Goal: Information Seeking & Learning: Learn about a topic

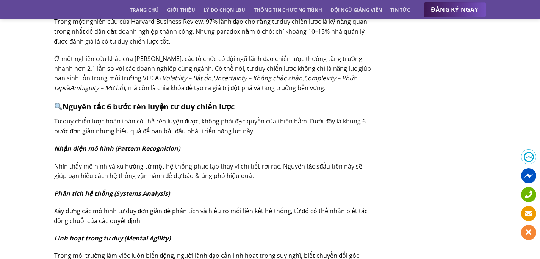
scroll to position [500, 0]
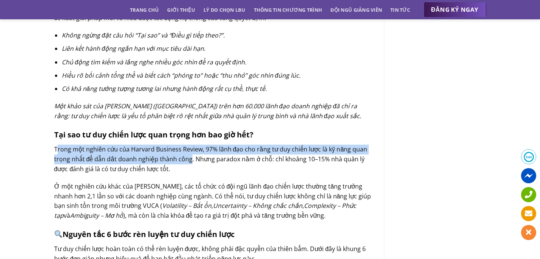
drag, startPoint x: 56, startPoint y: 140, endPoint x: 189, endPoint y: 152, distance: 133.0
click at [189, 152] on span "Trong một nghiên cứu của Harvard Business Review, 97% lãnh đạo cho rằng tư duy …" at bounding box center [211, 159] width 314 height 28
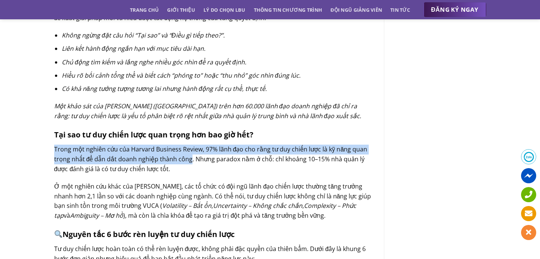
drag, startPoint x: 53, startPoint y: 139, endPoint x: 189, endPoint y: 151, distance: 135.5
copy span "Trong một nghiên cứu của Harvard Business Review, 97% lãnh đạo cho rằng tư duy …"
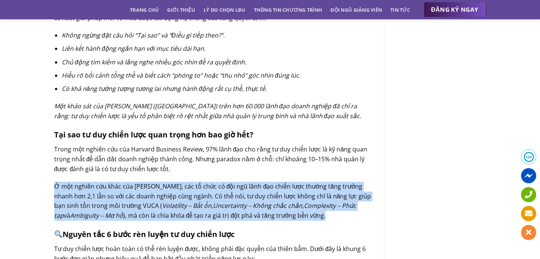
drag, startPoint x: 54, startPoint y: 174, endPoint x: 308, endPoint y: 206, distance: 256.1
click at [308, 206] on p "Ở một nghiên cứu khác của [PERSON_NAME], các tổ chức có đội ngũ lãnh đạo chiến …" at bounding box center [213, 201] width 319 height 39
copy p "Ở một nghiên cứu khác của [PERSON_NAME], các tổ chức có đội ngũ lãnh đạo chiến …"
click at [286, 202] on span "Complexity – Phức tạp" at bounding box center [205, 211] width 302 height 18
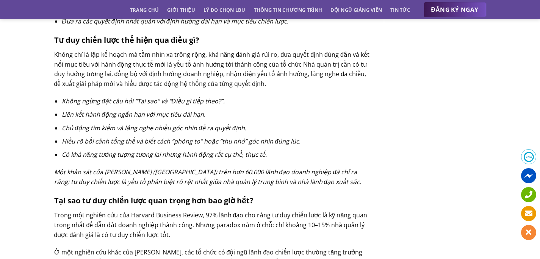
scroll to position [433, 0]
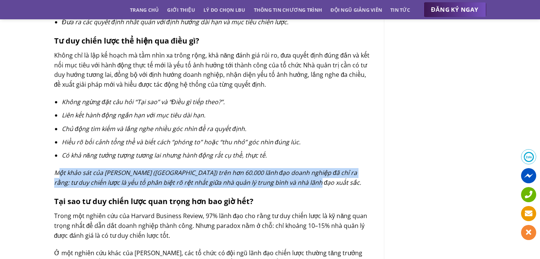
drag, startPoint x: 61, startPoint y: 162, endPoint x: 300, endPoint y: 170, distance: 238.7
click at [300, 170] on p "Một khảo sát của [PERSON_NAME] ([GEOGRAPHIC_DATA]) trên hơn 60.000 lãnh đạo doa…" at bounding box center [213, 177] width 319 height 19
click at [281, 177] on span "Một khảo sát của [PERSON_NAME] ([GEOGRAPHIC_DATA]) trên hơn 60.000 lãnh đạo doa…" at bounding box center [208, 178] width 308 height 18
drag, startPoint x: 293, startPoint y: 175, endPoint x: 61, endPoint y: 157, distance: 232.8
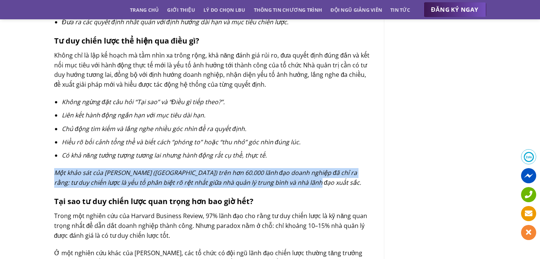
copy span "Một khảo sát của [PERSON_NAME] ([GEOGRAPHIC_DATA]) trên hơn 60.000 lãnh đạo doa…"
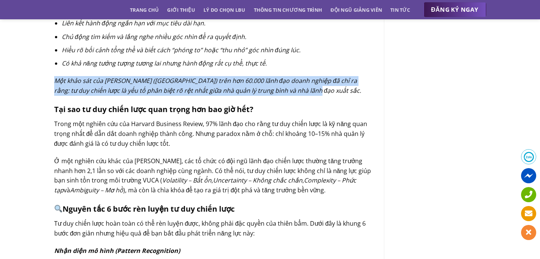
scroll to position [523, 0]
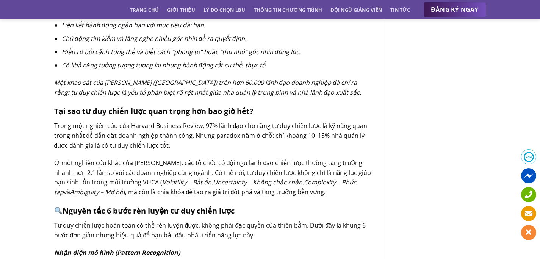
click at [243, 165] on span "Ở một nghiên cứu khác của [PERSON_NAME], các tổ chức có đội ngũ lãnh đạo chiến …" at bounding box center [212, 173] width 317 height 28
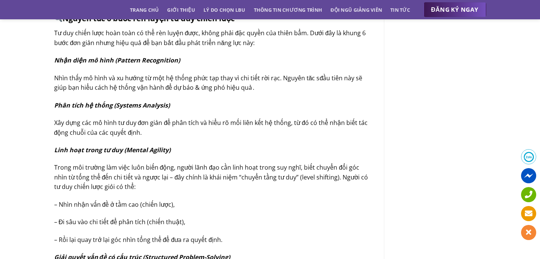
scroll to position [639, 0]
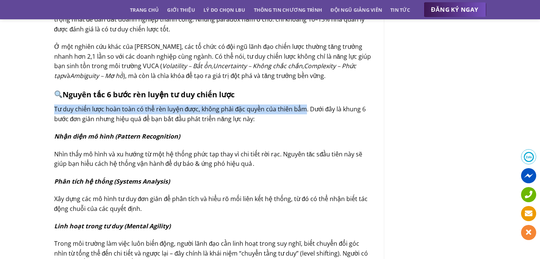
drag, startPoint x: 55, startPoint y: 99, endPoint x: 303, endPoint y: 103, distance: 248.1
click at [303, 105] on span "Tư duy chiến lược hoàn toàn có thể rèn luyện được, không phải đặc quyền của thi…" at bounding box center [210, 114] width 312 height 18
copy span "Tư duy chiến lược hoàn toàn có thể rèn luyện được, không phải đặc quyền của thi…"
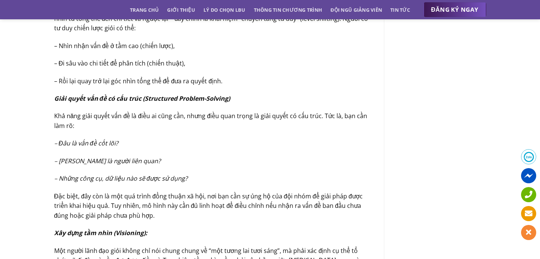
scroll to position [875, 0]
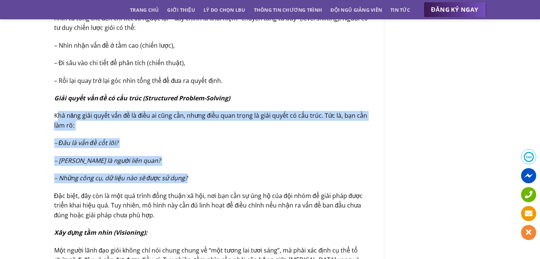
drag, startPoint x: 57, startPoint y: 110, endPoint x: 199, endPoint y: 171, distance: 155.3
click at [199, 171] on div "Trong môi trường kinh doanh đầy biến động, tư duy chiến lược không còn là lựa c…" at bounding box center [213, 23] width 319 height 1168
click at [199, 174] on p "– Những công cụ, dữ liệu nào sẽ được sử dụng?" at bounding box center [213, 179] width 319 height 10
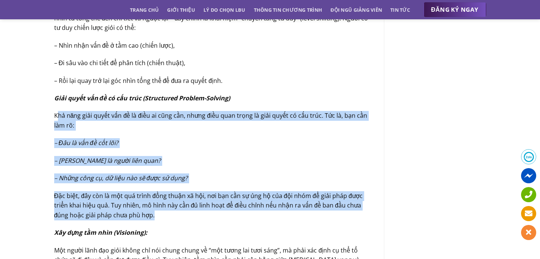
drag, startPoint x: 162, startPoint y: 207, endPoint x: 56, endPoint y: 104, distance: 148.3
click at [56, 104] on div "Trong môi trường kinh doanh đầy biến động, tư duy chiến lược không còn là lựa c…" at bounding box center [213, 23] width 319 height 1168
click at [70, 112] on span "Khả năng giải quyết vấn đề là điều ai cũng cần, nhưng điều quan trọng là giải q…" at bounding box center [211, 121] width 314 height 18
drag, startPoint x: 55, startPoint y: 106, endPoint x: 154, endPoint y: 210, distance: 143.5
click at [154, 210] on div "Trong môi trường kinh doanh đầy biến động, tư duy chiến lược không còn là lựa c…" at bounding box center [213, 23] width 319 height 1168
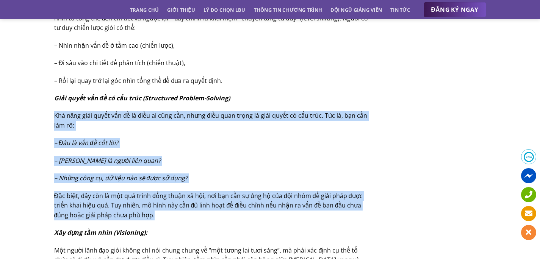
copy div "Khả năng giải quyết vấn đề là điều ai cũng cần, nhưng điều quan trọng là giải q…"
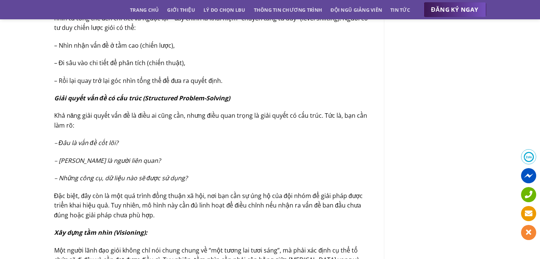
click at [193, 228] on p "Xây dựng tầm nhìn (Visioning):" at bounding box center [213, 233] width 319 height 10
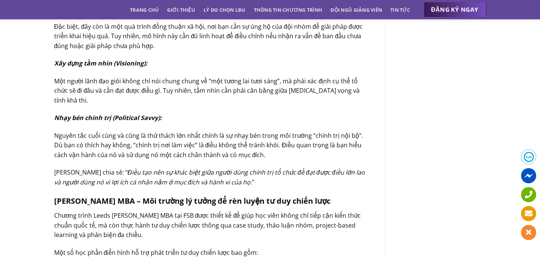
scroll to position [1042, 0]
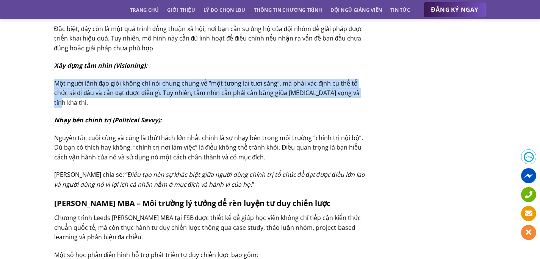
drag, startPoint x: 57, startPoint y: 73, endPoint x: 354, endPoint y: 86, distance: 298.0
click at [354, 86] on p "Một người lãnh đạo giỏi không chỉ nói chung chung về “một tương lai tươi sáng”,…" at bounding box center [213, 93] width 319 height 29
copy span "Một người lãnh đạo giỏi không chỉ nói chung chung về “một tương lai tươi sáng”,…"
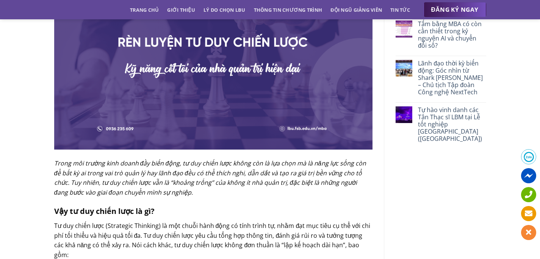
scroll to position [0, 0]
